Goal: Information Seeking & Learning: Learn about a topic

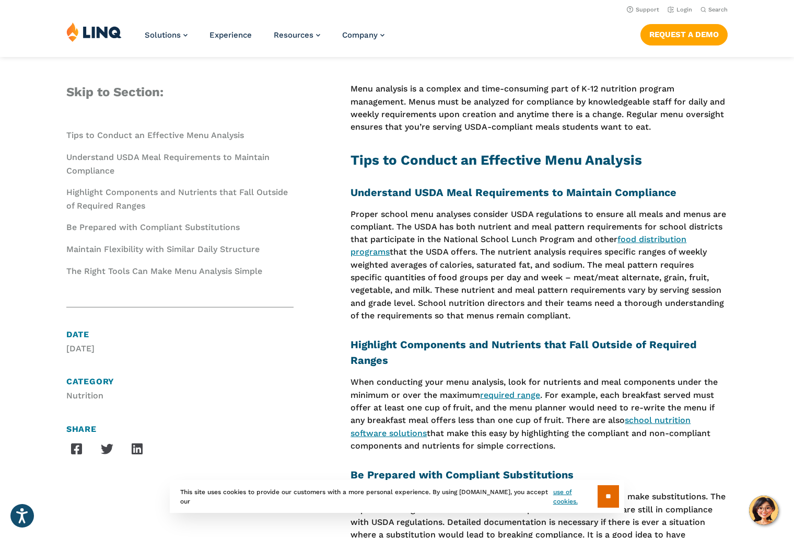
scroll to position [313, 0]
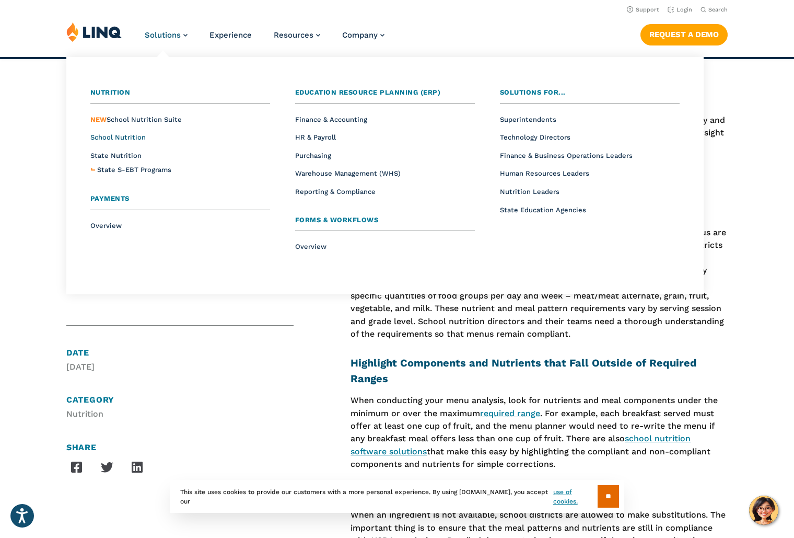
click at [137, 137] on span "School Nutrition" at bounding box center [117, 137] width 55 height 8
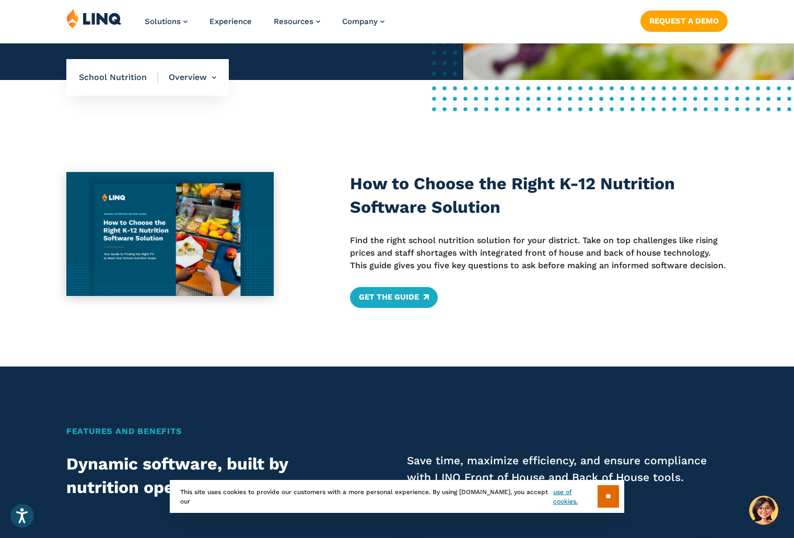
scroll to position [418, 0]
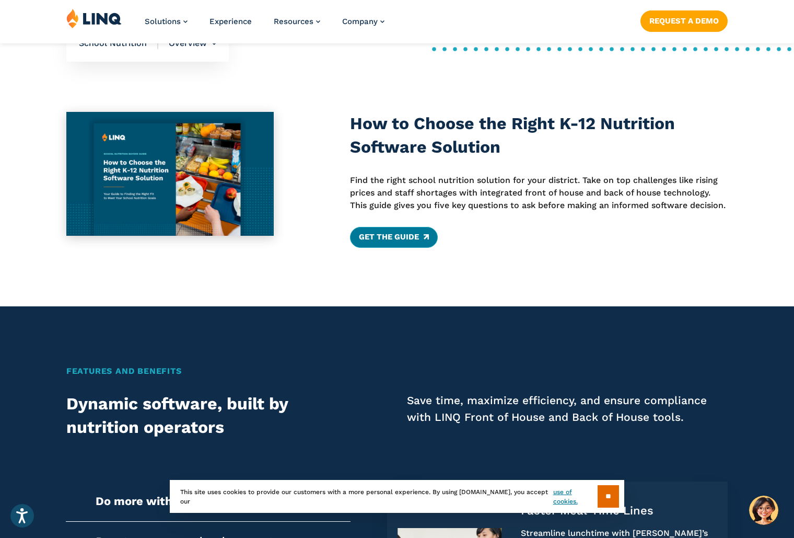
click at [395, 247] on link "Get the Guide" at bounding box center [393, 237] width 87 height 21
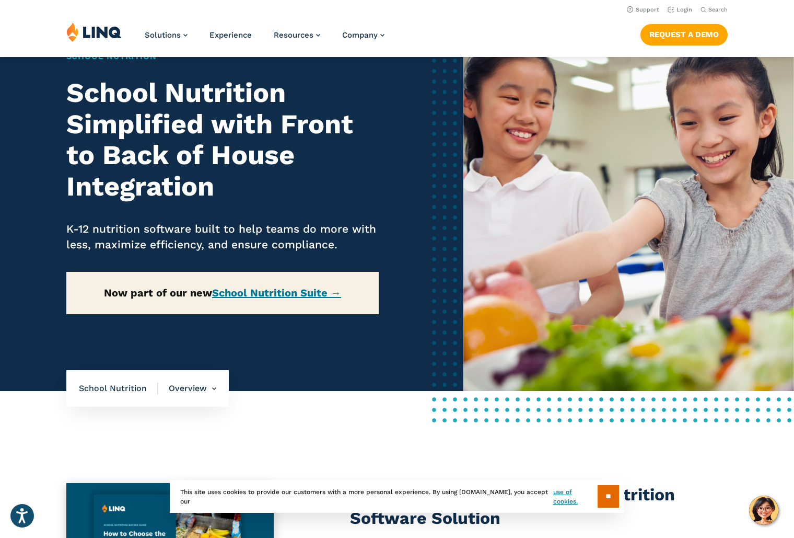
scroll to position [0, 0]
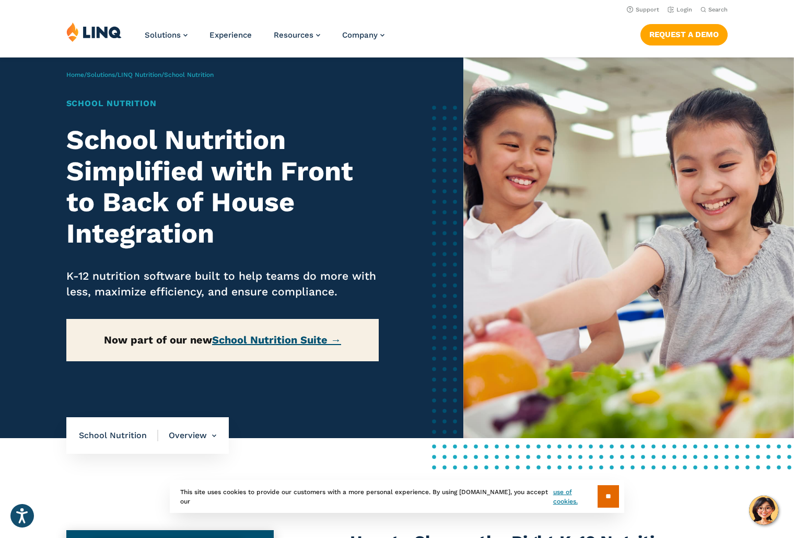
click at [252, 338] on link "School Nutrition Suite →" at bounding box center [276, 339] width 129 height 13
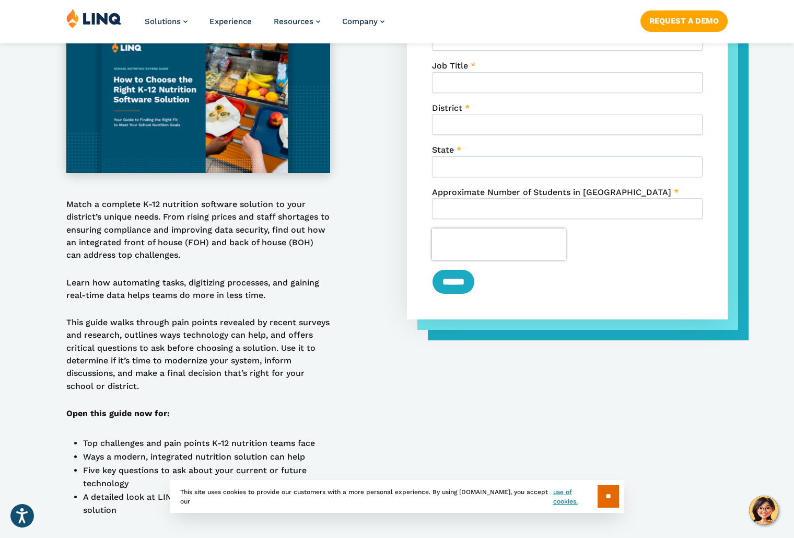
scroll to position [627, 0]
